Goal: Navigation & Orientation: Find specific page/section

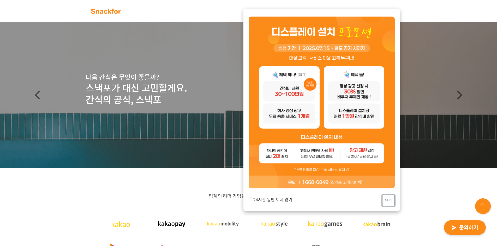
click at [390, 202] on button "닫기" at bounding box center [388, 200] width 13 height 11
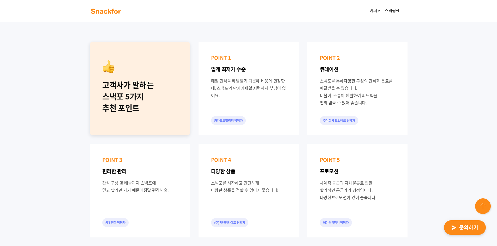
scroll to position [339, 0]
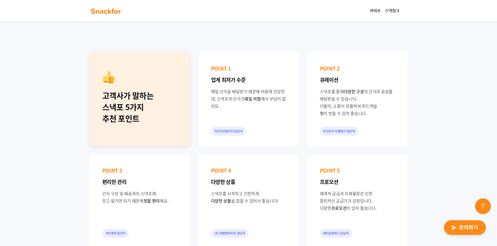
click at [257, 122] on div "POINT 1 업계 최저가 수준 매일 간식을 배달받기 때문에 비용에 민감한데, 스낵포의 단가가 제일 저렴 해서 부담이 없어요. 카카오모빌리티 …" at bounding box center [248, 99] width 100 height 94
click at [454, 139] on div "고객사가 말하는 스낵포 5가지 추천 포인트 POINT 1 업계 최저가 수준 매일 간식을 배달받기 때문에 비용에 민감한데, 스낵포의 단가가 제일…" at bounding box center [248, 151] width 497 height 280
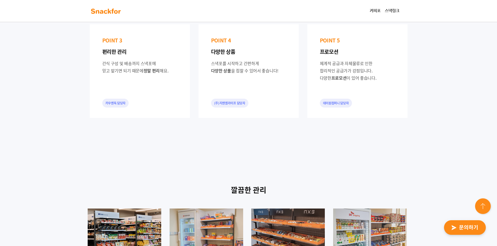
scroll to position [600, 0]
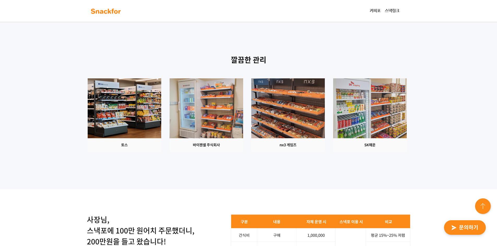
click at [365, 152] on div at bounding box center [249, 115] width 326 height 74
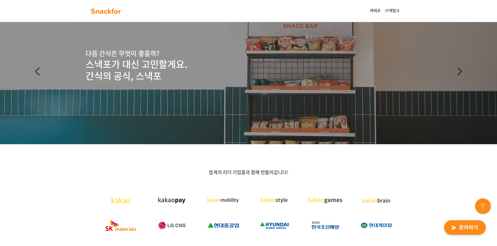
scroll to position [0, 0]
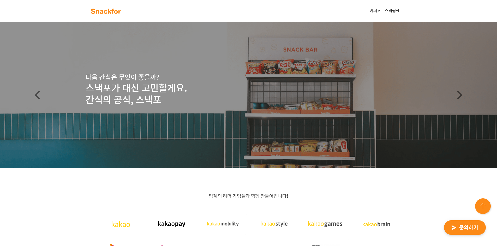
click at [106, 11] on img at bounding box center [105, 11] width 33 height 8
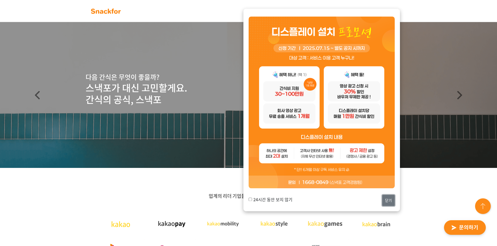
click at [390, 202] on button "닫기" at bounding box center [388, 200] width 13 height 11
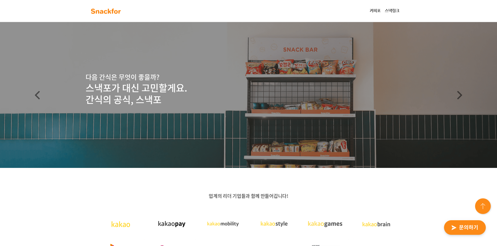
click at [398, 11] on link "스낵링크" at bounding box center [392, 11] width 19 height 10
